Goal: Information Seeking & Learning: Learn about a topic

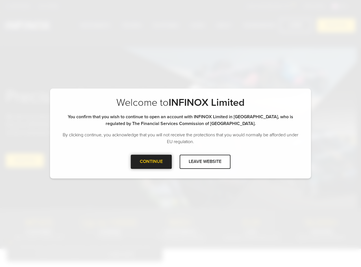
click at [151, 162] on div at bounding box center [151, 162] width 0 height 0
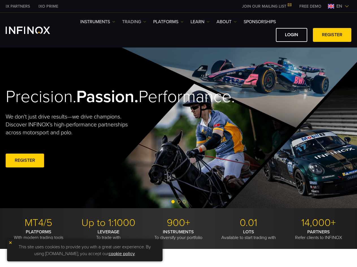
click at [135, 21] on link "TRADING" at bounding box center [134, 21] width 24 height 7
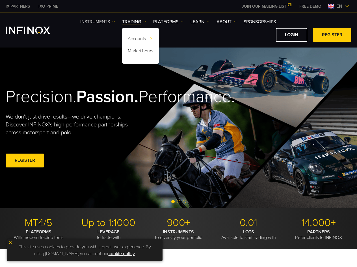
click at [97, 20] on link "Instruments" at bounding box center [97, 21] width 35 height 7
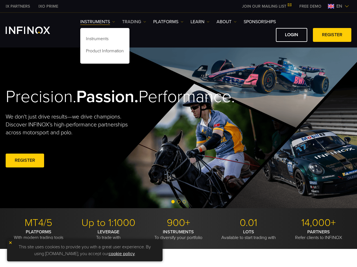
click at [130, 21] on link "TRADING" at bounding box center [134, 21] width 24 height 7
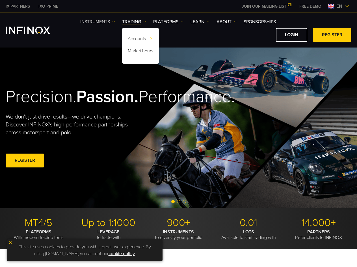
click at [108, 20] on link "Instruments" at bounding box center [97, 21] width 35 height 7
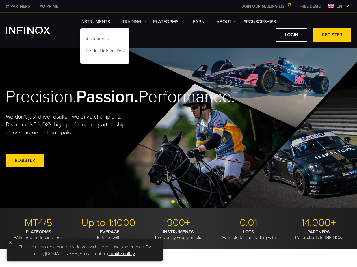
click at [138, 23] on link "TRADING" at bounding box center [134, 21] width 24 height 7
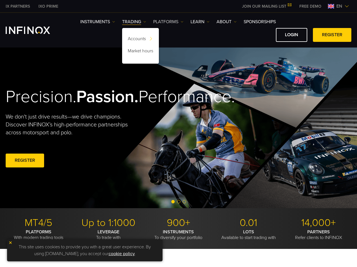
click at [179, 21] on link "PLATFORMS" at bounding box center [168, 21] width 30 height 7
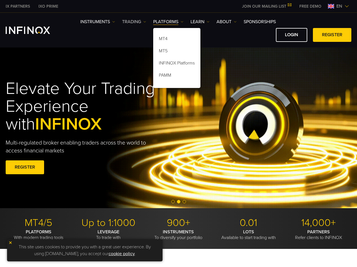
click at [133, 23] on link "TRADING" at bounding box center [134, 21] width 24 height 7
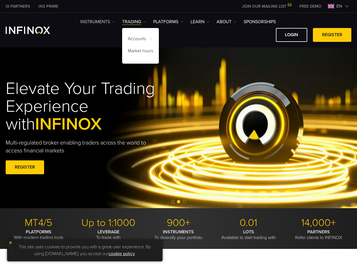
click at [107, 22] on link "Instruments" at bounding box center [97, 21] width 35 height 7
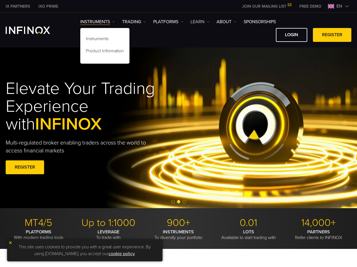
click at [209, 22] on img at bounding box center [208, 21] width 3 height 3
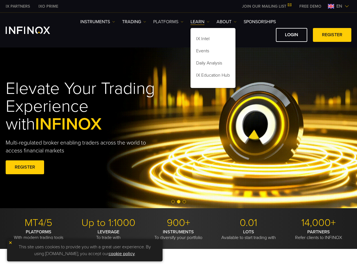
click at [163, 21] on link "PLATFORMS" at bounding box center [168, 21] width 30 height 7
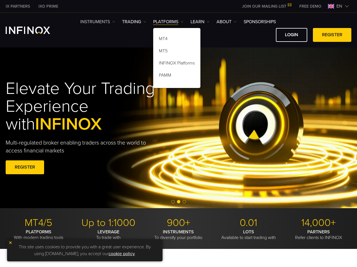
click at [102, 21] on link "Instruments" at bounding box center [97, 21] width 35 height 7
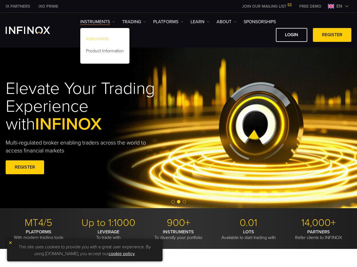
click at [104, 39] on link "Instruments" at bounding box center [104, 40] width 49 height 12
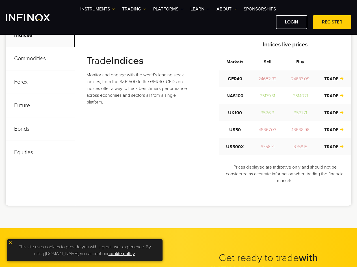
scroll to position [231, 0]
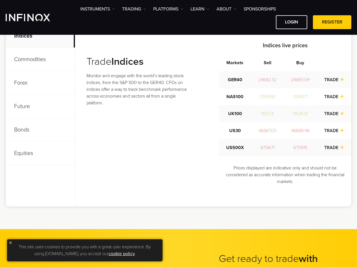
click at [34, 81] on p "Forex" at bounding box center [40, 82] width 69 height 23
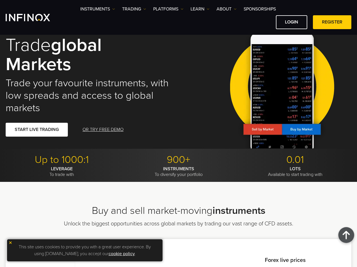
scroll to position [0, 0]
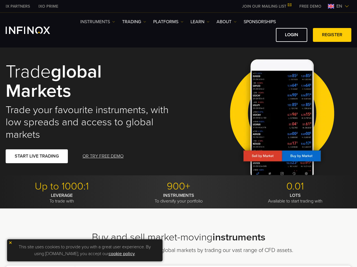
click at [103, 23] on link "Instruments" at bounding box center [97, 21] width 35 height 7
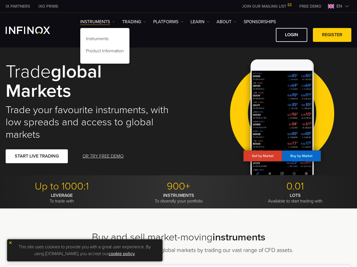
click at [140, 15] on div "Instruments Instruments Product Information TRADING" at bounding box center [178, 30] width 357 height 35
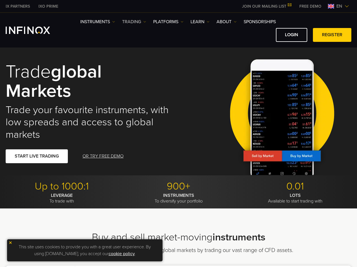
click at [140, 23] on link "TRADING" at bounding box center [134, 21] width 24 height 7
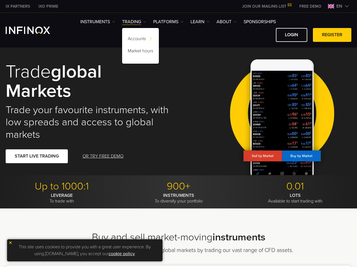
click at [103, 25] on div "Instruments Instruments Product Information TRADING Accounts" at bounding box center [215, 29] width 271 height 23
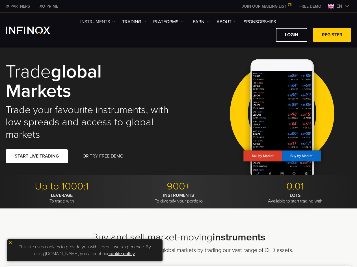
click at [102, 23] on link "Instruments" at bounding box center [97, 21] width 35 height 7
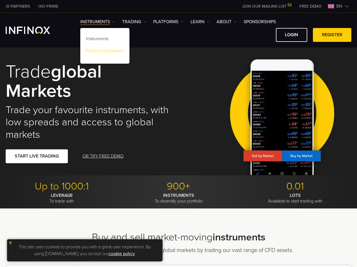
click at [103, 50] on link "Product Information" at bounding box center [104, 52] width 49 height 12
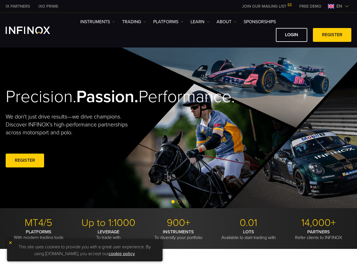
click at [86, 45] on div "Instruments Instruments Product Information TRADING" at bounding box center [178, 30] width 357 height 35
click at [235, 23] on link "ABOUT" at bounding box center [227, 21] width 20 height 7
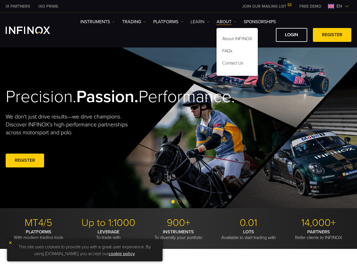
click at [198, 23] on link "Learn" at bounding box center [200, 21] width 19 height 7
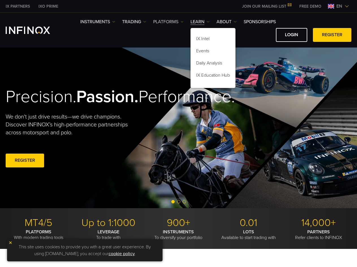
click at [169, 21] on link "PLATFORMS" at bounding box center [168, 21] width 30 height 7
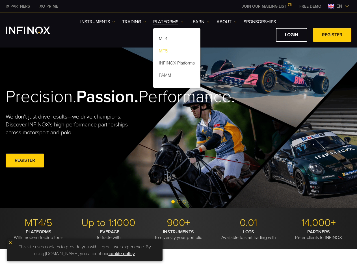
click at [167, 51] on link "MT5" at bounding box center [176, 52] width 47 height 12
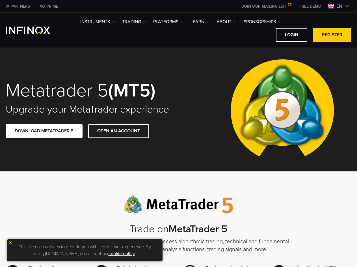
click at [82, 32] on div "LOGIN REGISTER" at bounding box center [215, 35] width 271 height 14
click at [180, 20] on link "PLATFORMS" at bounding box center [168, 21] width 30 height 7
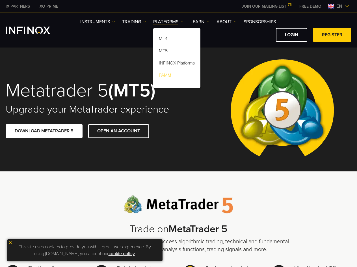
click at [169, 75] on link "PAMM" at bounding box center [176, 76] width 47 height 12
